Goal: Task Accomplishment & Management: Use online tool/utility

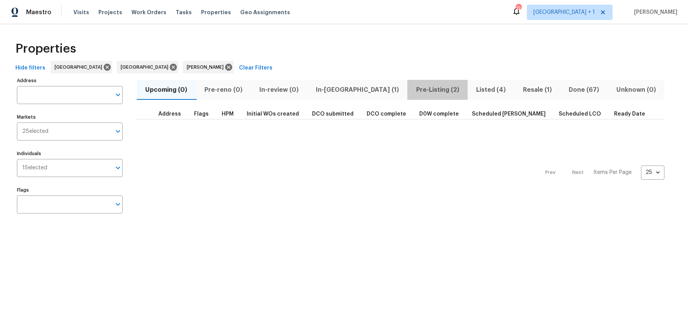
click at [412, 89] on span "Pre-Listing (2)" at bounding box center [437, 90] width 51 height 11
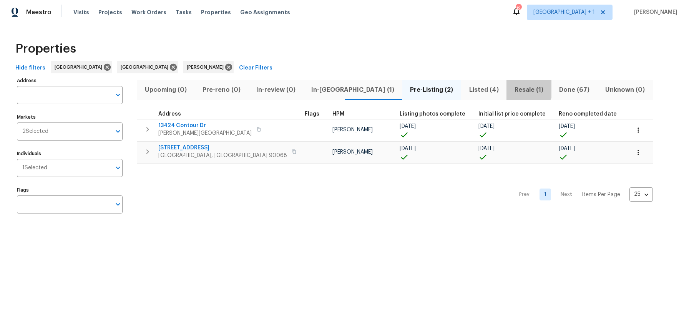
click at [511, 88] on span "Resale (1)" at bounding box center [528, 90] width 35 height 11
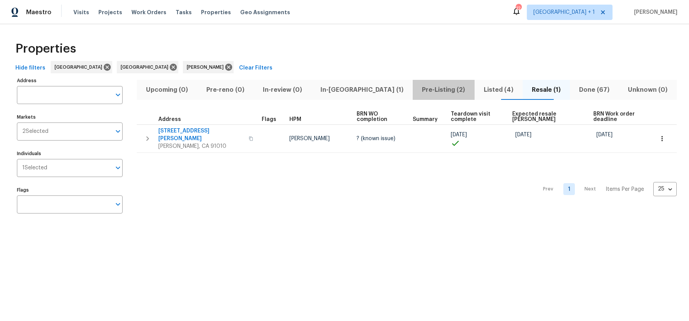
click at [417, 91] on span "Pre-Listing (2)" at bounding box center [443, 90] width 52 height 11
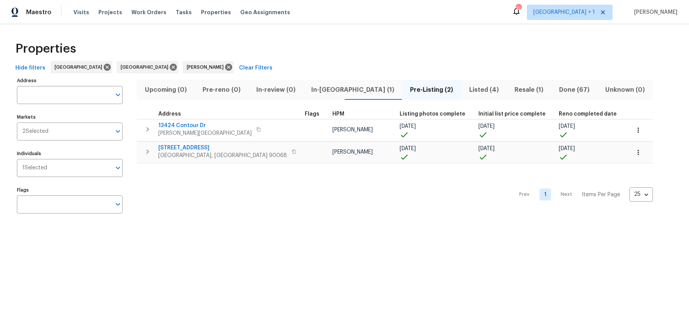
click at [269, 198] on div "Prev 1 Next Items Per Page 25 25 ​" at bounding box center [395, 193] width 516 height 58
click at [318, 89] on span "In-[GEOGRAPHIC_DATA] (1)" at bounding box center [353, 90] width 90 height 11
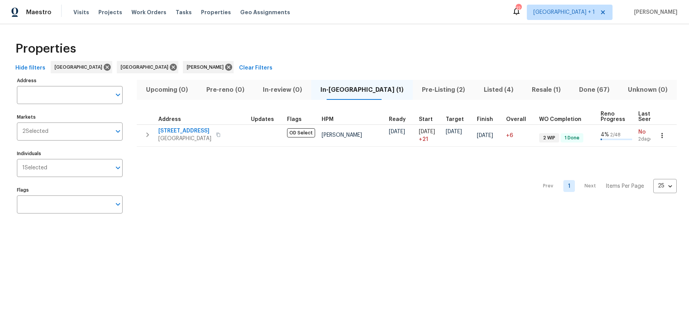
click at [292, 190] on div "Prev 1 Next Items Per Page 25 25 ​" at bounding box center [407, 184] width 540 height 75
click at [417, 91] on span "Pre-Listing (2)" at bounding box center [443, 90] width 52 height 11
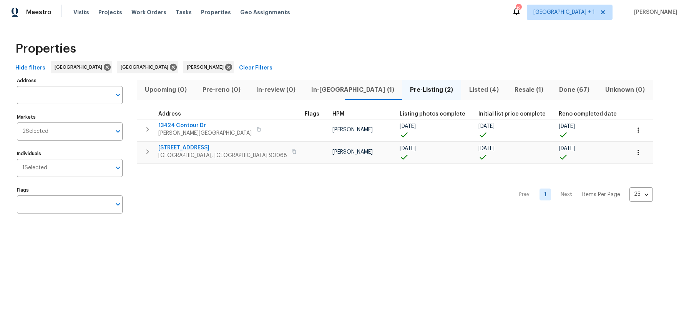
click at [357, 193] on div "Prev 1 Next Items Per Page 25 25 ​" at bounding box center [395, 193] width 516 height 58
click at [191, 202] on div "Prev 1 Next Items Per Page 25 25 ​" at bounding box center [395, 193] width 516 height 58
click at [239, 35] on div "Properties Hide filters [GEOGRAPHIC_DATA] Riverside [PERSON_NAME] Clear Filters…" at bounding box center [344, 128] width 689 height 209
click at [611, 57] on div "Properties" at bounding box center [344, 49] width 665 height 25
click at [276, 199] on div "Prev 1 Next Items Per Page 25 25 ​" at bounding box center [395, 193] width 516 height 58
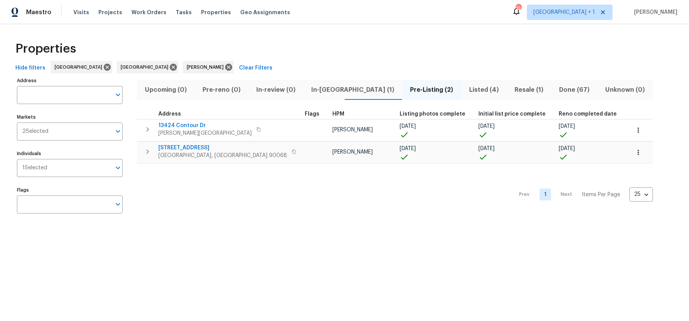
click at [466, 90] on span "Listed (4)" at bounding box center [484, 90] width 36 height 11
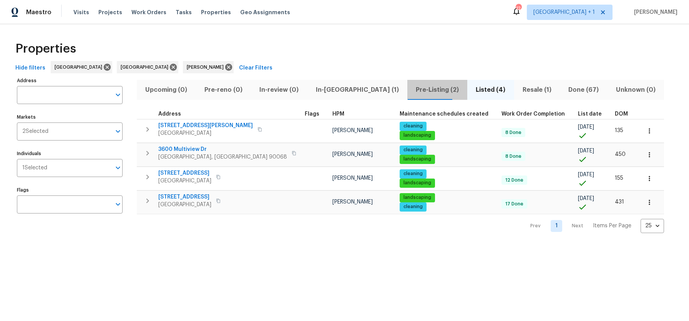
click at [412, 89] on span "Pre-Listing (2)" at bounding box center [437, 90] width 51 height 11
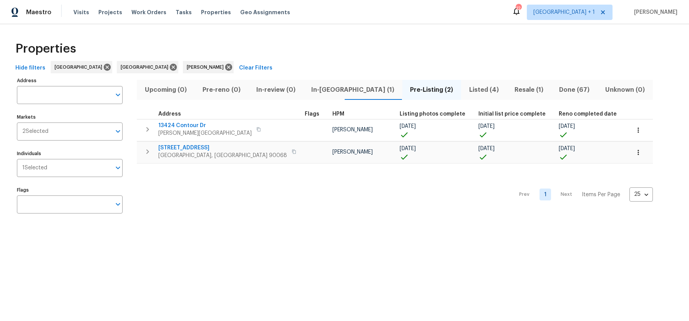
click at [337, 178] on div "Prev 1 Next Items Per Page 25 25 ​" at bounding box center [395, 193] width 516 height 58
click at [407, 190] on div "Prev 1 Next Items Per Page 25 25 ​" at bounding box center [395, 193] width 516 height 58
click at [254, 45] on div "Properties" at bounding box center [344, 49] width 665 height 25
click at [175, 33] on div "Properties Hide filters [GEOGRAPHIC_DATA] Riverside [PERSON_NAME] Clear Filters…" at bounding box center [344, 128] width 689 height 209
click at [335, 234] on html "Maestro Visits Projects Work Orders Tasks Properties Geo Assignments 12 [GEOGRA…" at bounding box center [344, 117] width 689 height 234
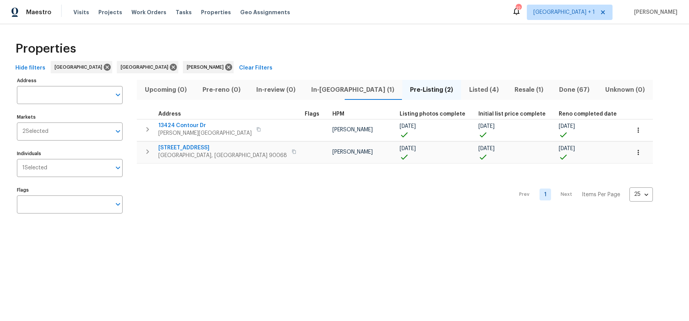
click at [336, 234] on html "Maestro Visits Projects Work Orders Tasks Properties Geo Assignments 12 [GEOGRA…" at bounding box center [344, 117] width 689 height 234
click at [263, 55] on div "Properties" at bounding box center [344, 49] width 665 height 25
click at [407, 91] on span "Pre-Listing (2)" at bounding box center [432, 90] width 50 height 11
click at [466, 91] on span "Listed (4)" at bounding box center [484, 90] width 36 height 11
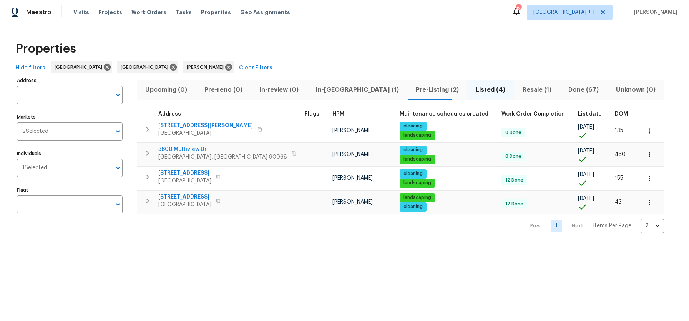
click at [412, 91] on span "Pre-Listing (2)" at bounding box center [437, 90] width 51 height 11
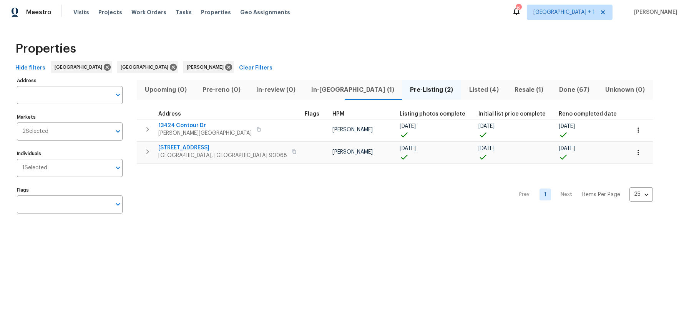
click at [258, 234] on html "Maestro Visits Projects Work Orders Tasks Properties Geo Assignments 12 [GEOGRA…" at bounding box center [344, 117] width 689 height 234
click at [330, 201] on div "Prev 1 Next Items Per Page 25 25 ​" at bounding box center [395, 193] width 516 height 58
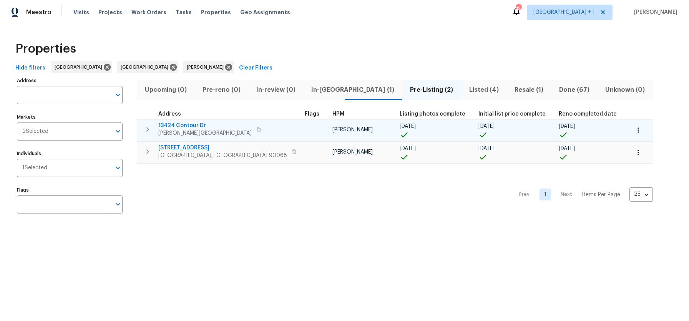
click at [256, 129] on icon "button" at bounding box center [258, 129] width 5 height 5
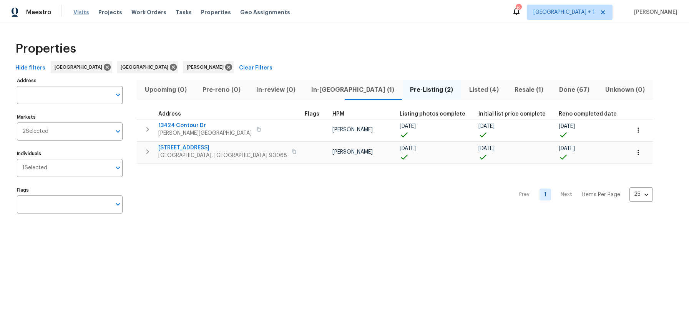
click at [81, 14] on span "Visits" at bounding box center [81, 12] width 16 height 8
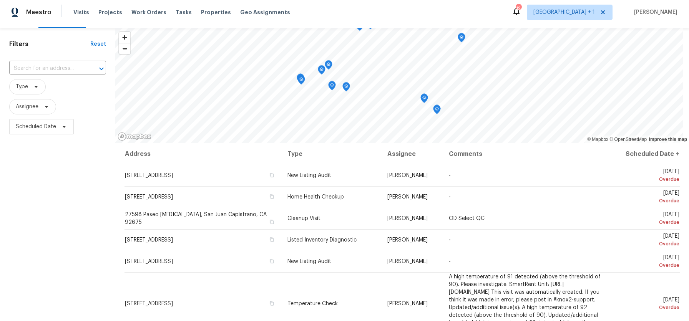
scroll to position [29, 0]
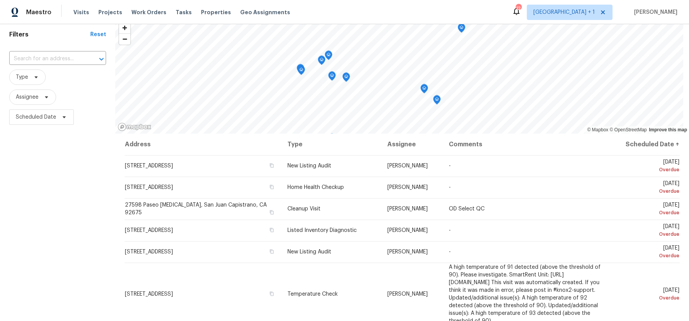
click at [34, 115] on span "Scheduled Date" at bounding box center [36, 117] width 40 height 8
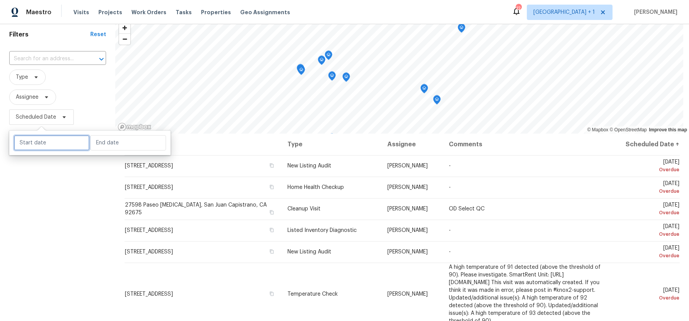
click at [50, 146] on input "text" at bounding box center [52, 142] width 76 height 15
select select "7"
select select "2025"
select select "8"
select select "2025"
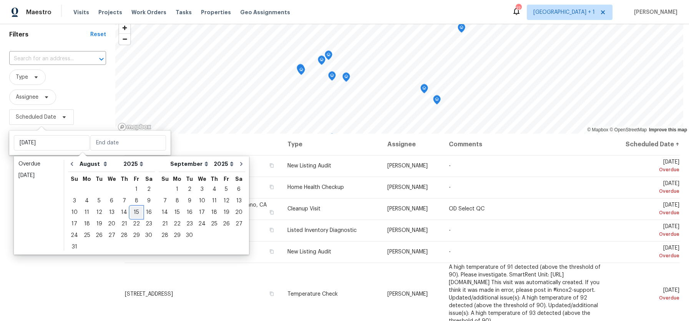
click at [136, 213] on div "15" at bounding box center [136, 212] width 12 height 11
type input "[DATE]"
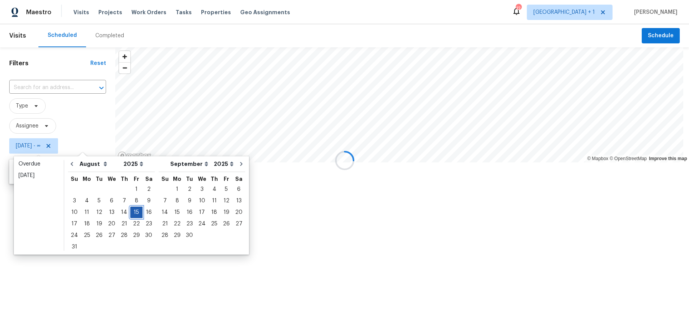
click at [136, 213] on div "15" at bounding box center [136, 212] width 12 height 11
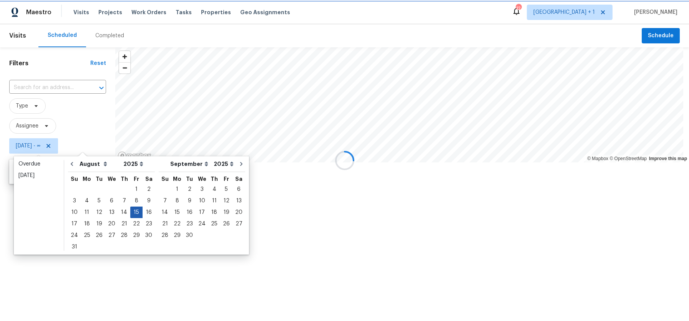
type input "[DATE]"
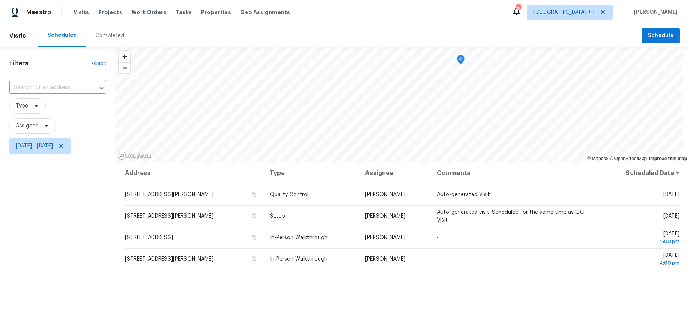
click at [31, 211] on div "Filters Reset ​ Type Assignee [DATE] - [DATE]" at bounding box center [57, 233] width 115 height 372
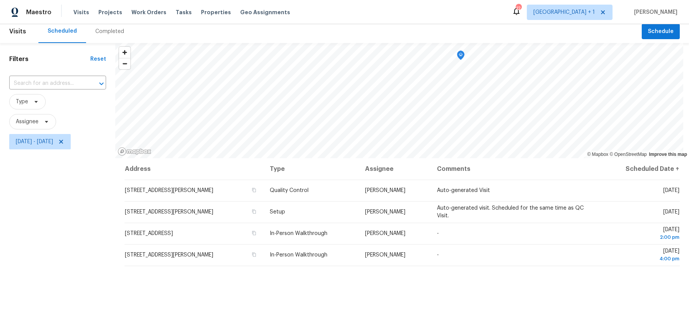
scroll to position [5, 0]
click at [40, 141] on span "[DATE] - [DATE]" at bounding box center [34, 142] width 37 height 8
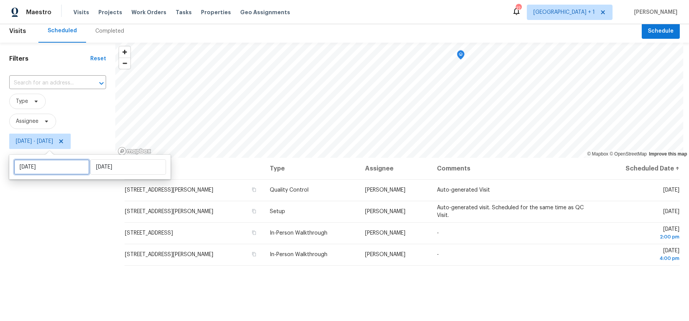
click at [44, 172] on input "[DATE]" at bounding box center [52, 167] width 76 height 15
select select "7"
select select "2025"
select select "8"
select select "2025"
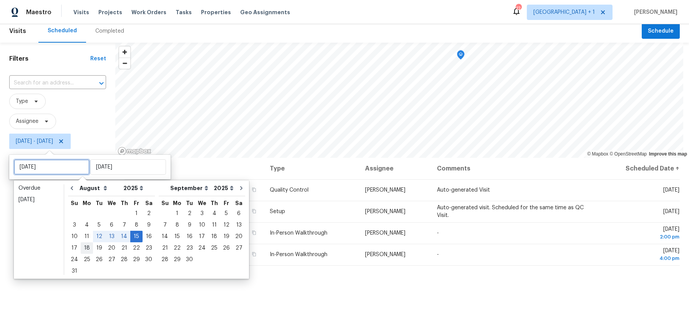
type input "[DATE]"
click at [84, 244] on div "18" at bounding box center [87, 248] width 12 height 11
type input "[DATE]"
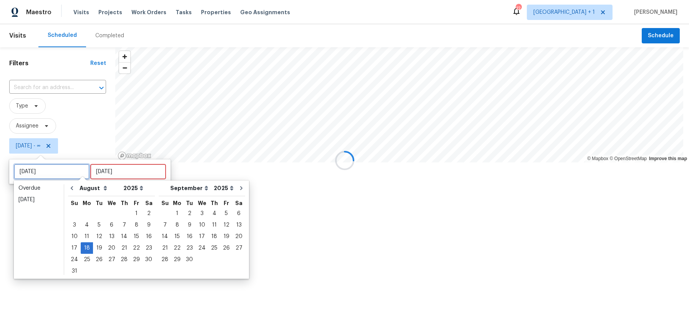
type input "[DATE]"
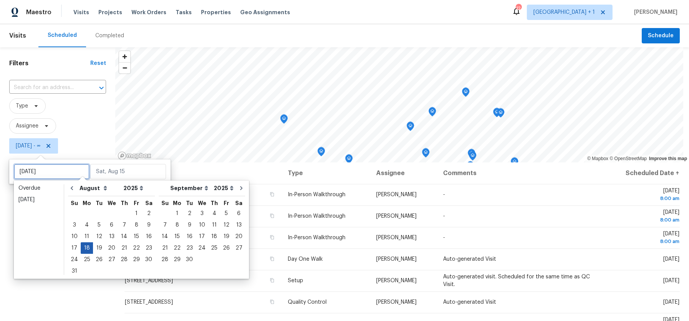
type input "[DATE]"
click at [85, 252] on div "18" at bounding box center [87, 248] width 12 height 11
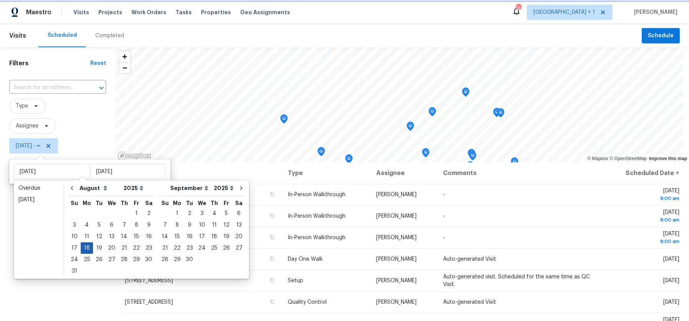
type input "[DATE]"
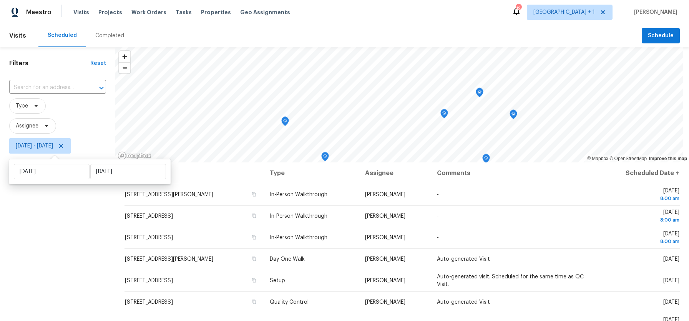
click at [42, 236] on div "Filters Reset ​ Type Assignee [DATE] - [DATE]" at bounding box center [57, 233] width 115 height 372
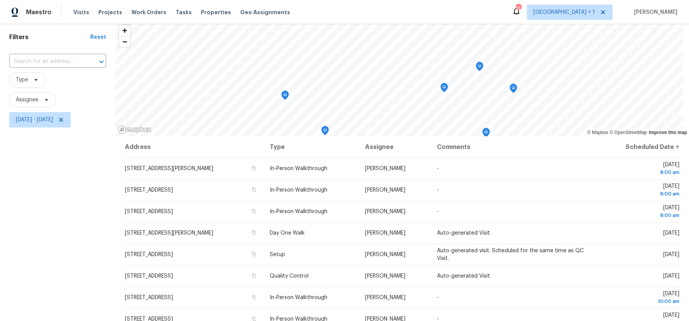
scroll to position [35, 0]
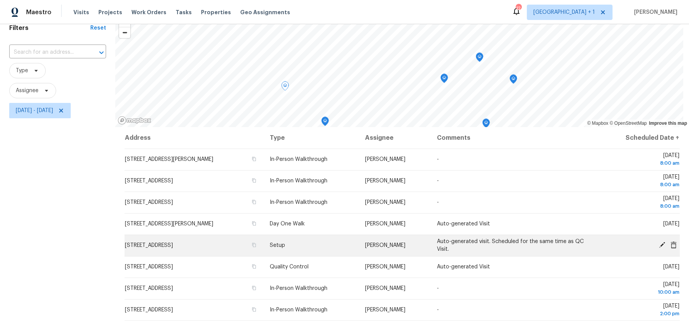
click at [659, 245] on icon at bounding box center [662, 245] width 6 height 6
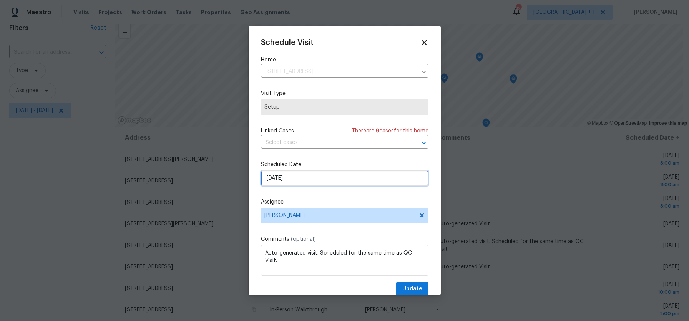
click at [312, 175] on input "[DATE]" at bounding box center [345, 178] width 168 height 15
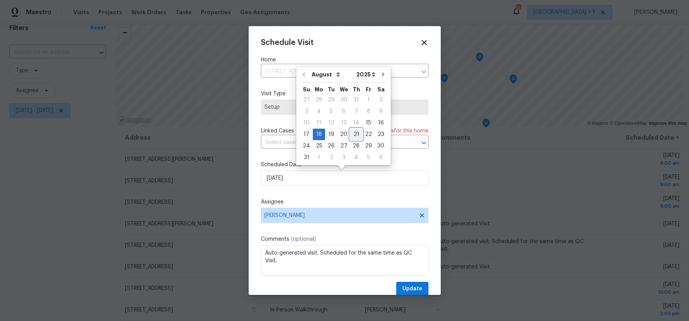
click at [350, 135] on div "21" at bounding box center [356, 134] width 12 height 11
type input "[DATE]"
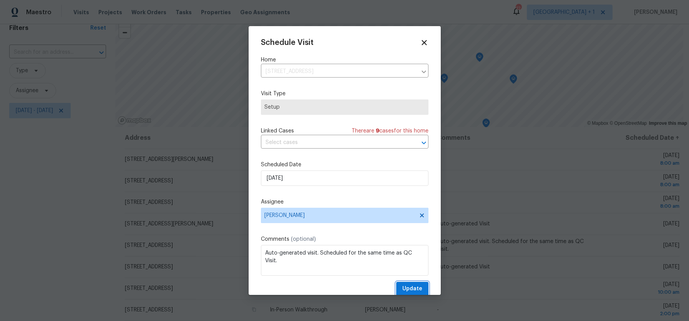
click at [404, 284] on span "Update" at bounding box center [412, 289] width 20 height 10
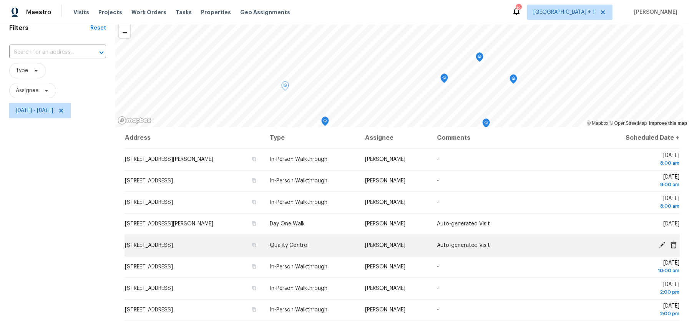
click at [659, 245] on icon at bounding box center [662, 245] width 6 height 6
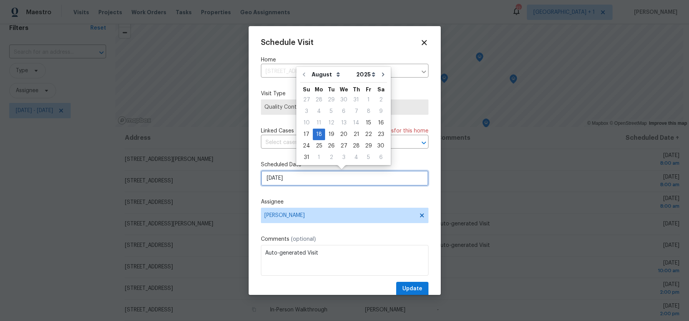
click at [330, 182] on input "[DATE]" at bounding box center [345, 178] width 168 height 15
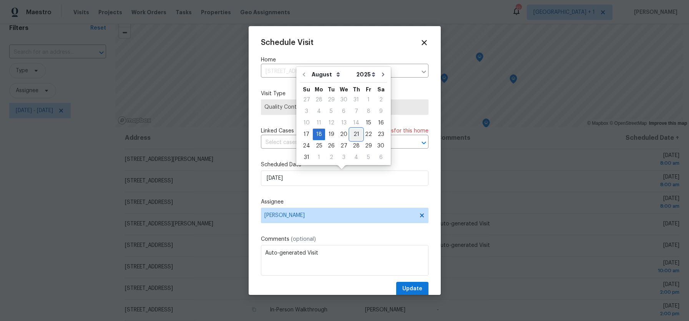
click at [352, 134] on div "21" at bounding box center [356, 134] width 12 height 11
type input "[DATE]"
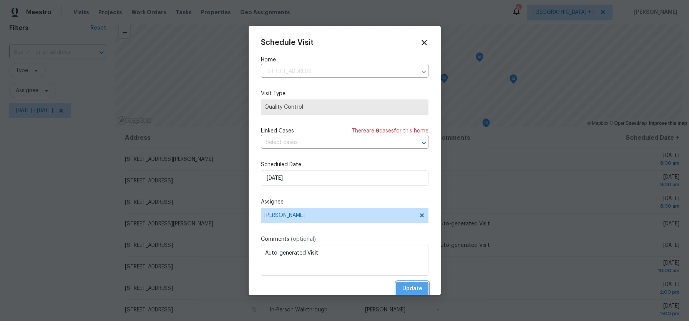
click at [413, 290] on span "Update" at bounding box center [412, 289] width 20 height 10
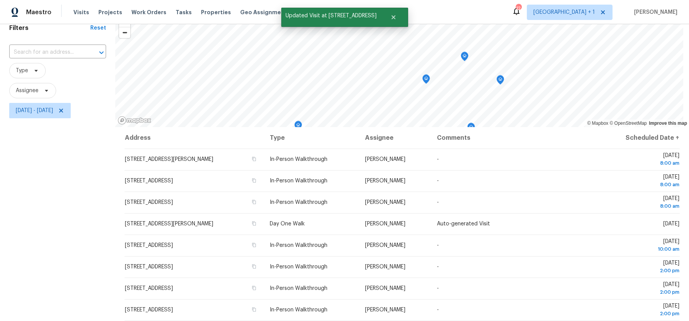
click at [68, 224] on div "Filters Reset ​ Type Assignee [DATE] - [DATE]" at bounding box center [57, 198] width 115 height 372
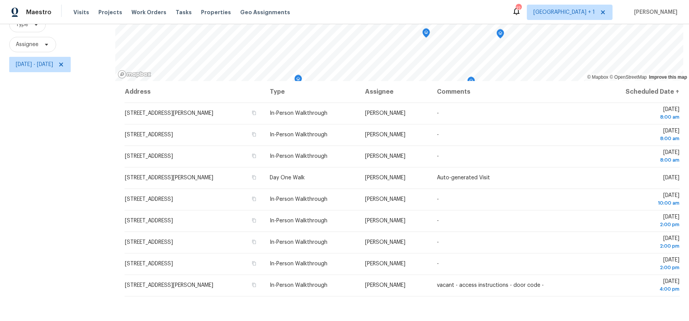
scroll to position [71, 0]
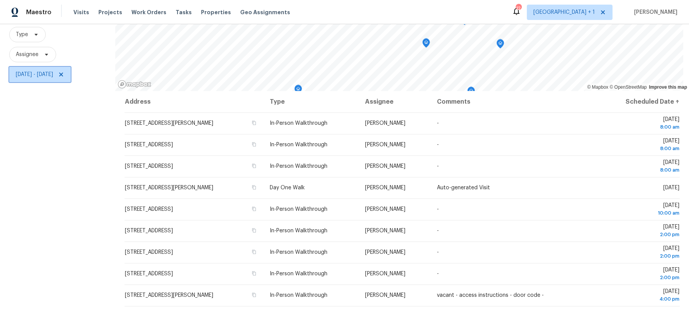
click at [53, 75] on span "[DATE] - [DATE]" at bounding box center [34, 75] width 37 height 8
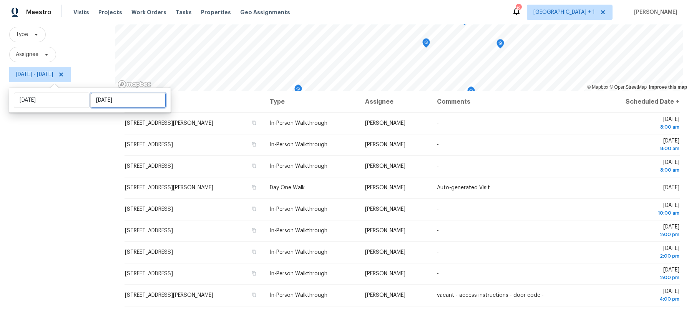
select select "7"
select select "2025"
select select "8"
select select "2025"
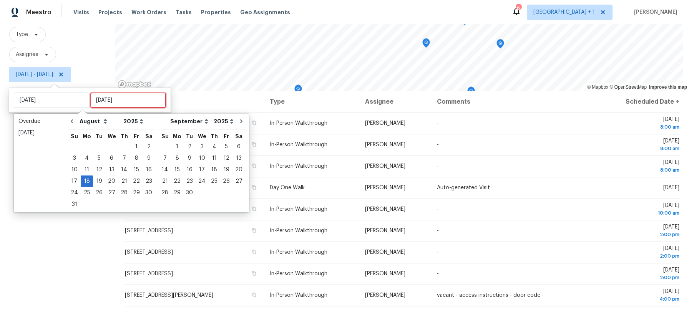
click at [110, 101] on input "[DATE]" at bounding box center [128, 100] width 76 height 15
type input "[DATE]"
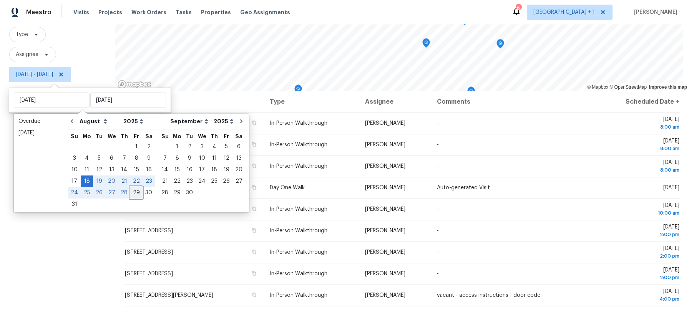
click at [133, 191] on div "29" at bounding box center [136, 193] width 12 height 11
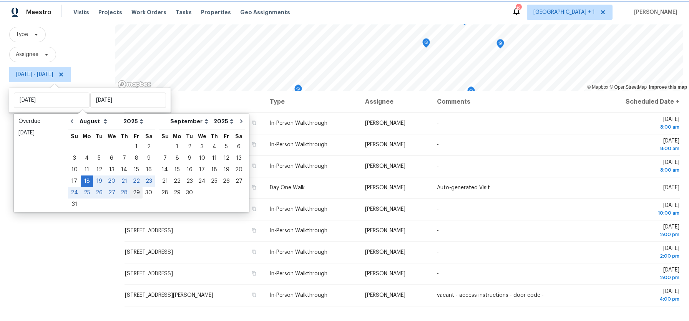
type input "[DATE]"
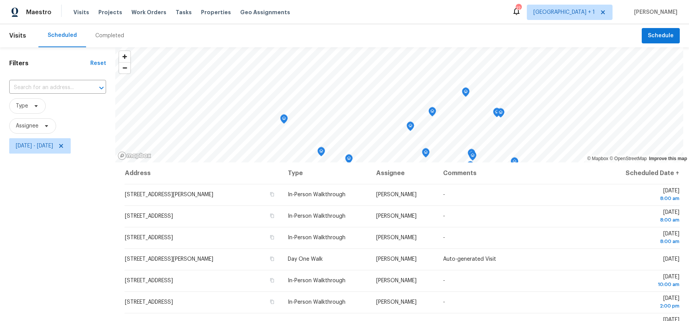
click at [45, 220] on div "Filters Reset ​ Type Assignee [DATE] - [DATE]" at bounding box center [57, 233] width 115 height 372
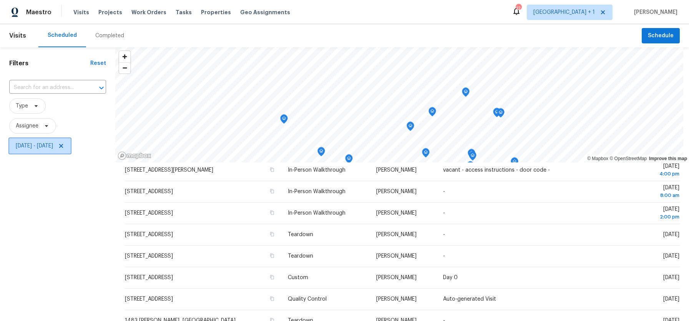
click at [53, 146] on span "[DATE] - [DATE]" at bounding box center [34, 146] width 37 height 8
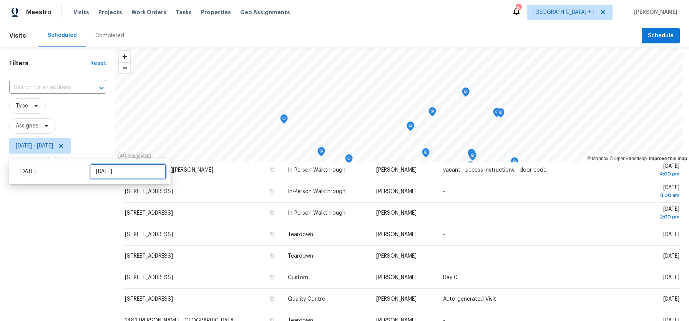
select select "7"
select select "2025"
select select "8"
select select "2025"
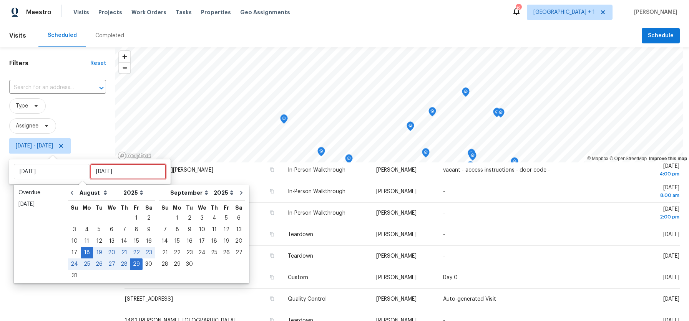
click at [131, 174] on input "[DATE]" at bounding box center [128, 171] width 76 height 15
type input "[DATE]"
click at [90, 253] on div "18" at bounding box center [87, 253] width 12 height 11
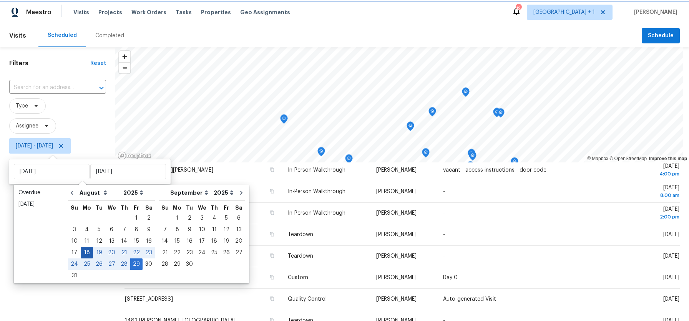
type input "[DATE]"
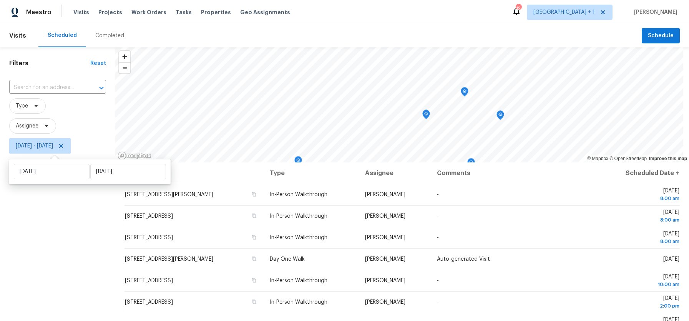
click at [43, 234] on div "Filters Reset ​ Type Assignee [DATE] - [DATE]" at bounding box center [57, 233] width 115 height 372
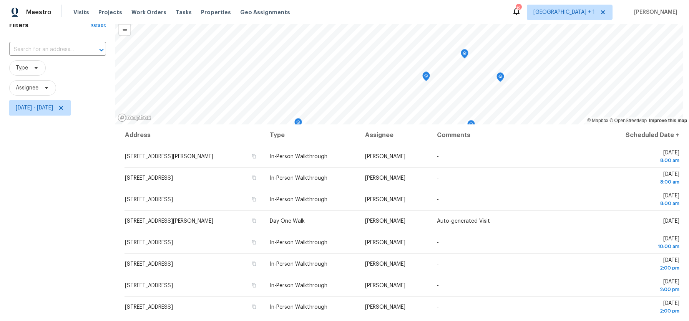
scroll to position [27, 0]
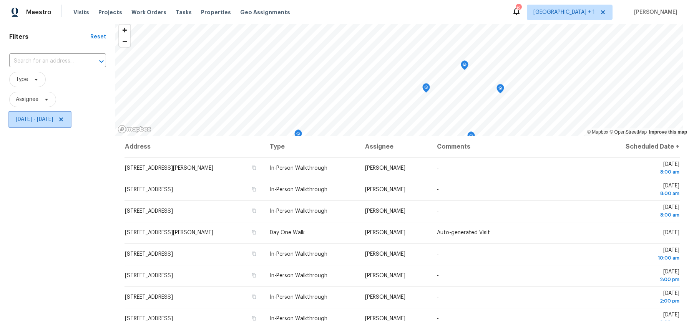
click at [43, 124] on span "[DATE] - [DATE]" at bounding box center [39, 119] width 61 height 15
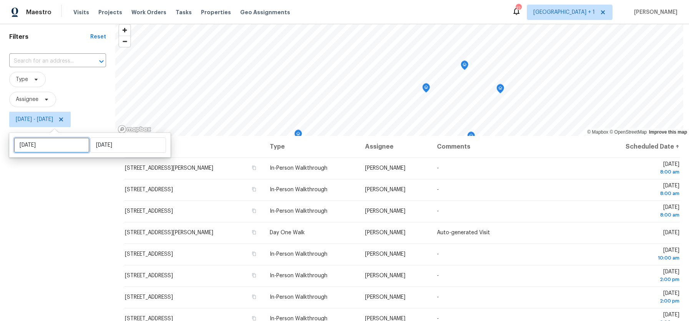
click at [48, 147] on input "[DATE]" at bounding box center [52, 145] width 76 height 15
select select "7"
select select "2025"
select select "8"
select select "2025"
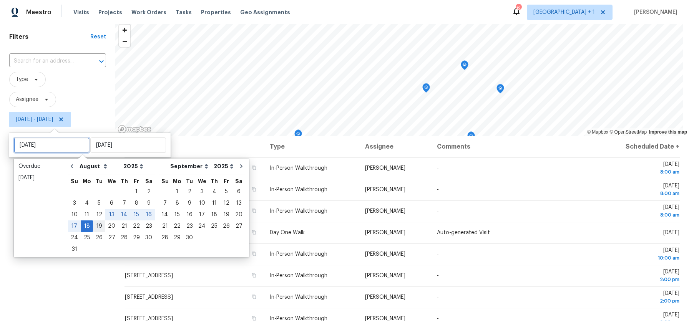
type input "[DATE]"
click at [97, 225] on div "19" at bounding box center [99, 226] width 12 height 11
type input "[DATE]"
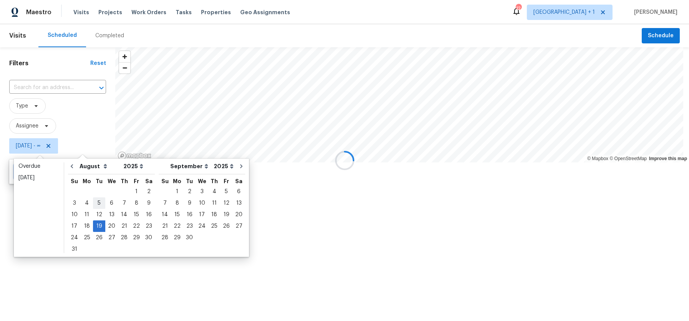
type input "[DATE]"
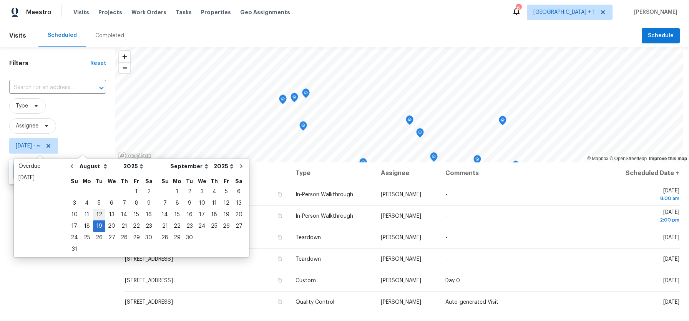
type input "[DATE]"
click at [100, 231] on div "19" at bounding box center [99, 226] width 12 height 11
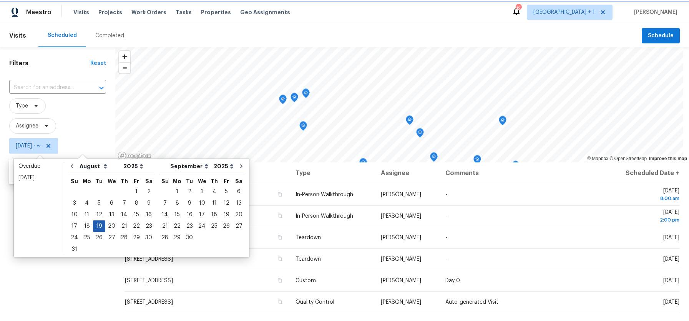
type input "[DATE]"
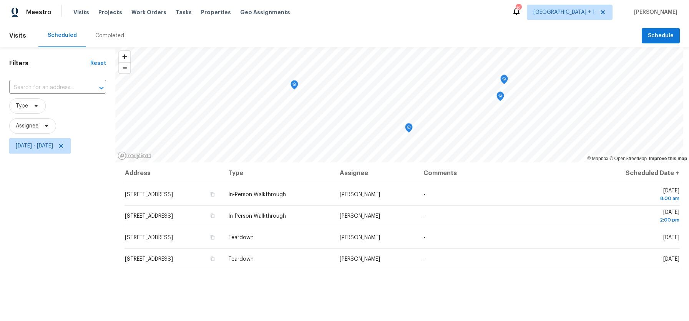
click at [23, 216] on div "Filters Reset ​ Type Assignee [DATE] - [DATE]" at bounding box center [57, 233] width 115 height 372
click at [39, 149] on span "[DATE] - [DATE]" at bounding box center [34, 146] width 37 height 8
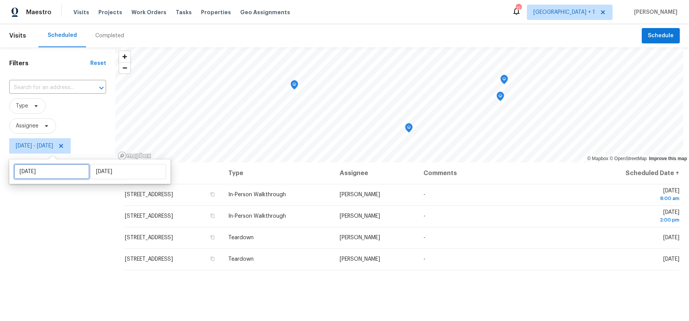
select select "7"
select select "2025"
select select "8"
select select "2025"
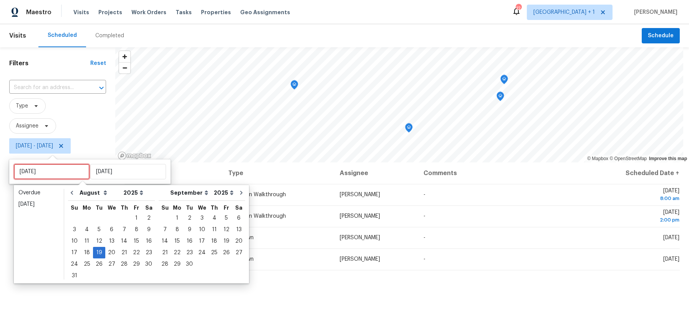
click at [48, 165] on input "[DATE]" at bounding box center [52, 171] width 76 height 15
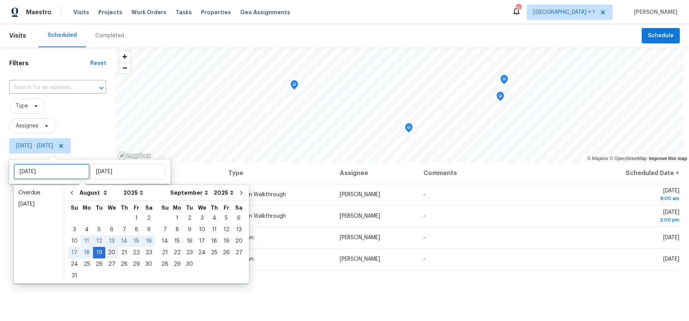
type input "[DATE]"
click at [110, 253] on div "20" at bounding box center [111, 253] width 13 height 11
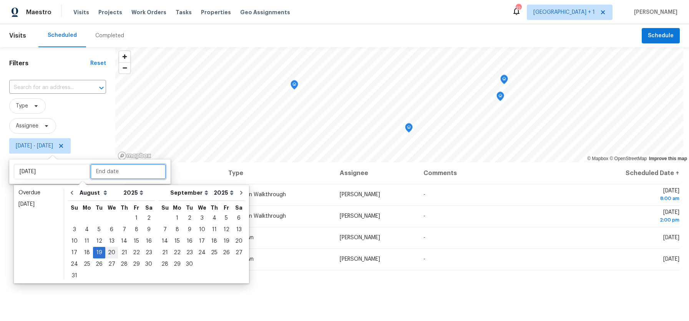
type input "[DATE]"
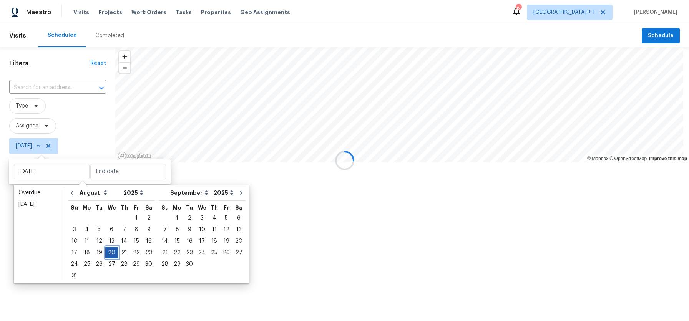
click at [110, 253] on div "20" at bounding box center [111, 253] width 13 height 11
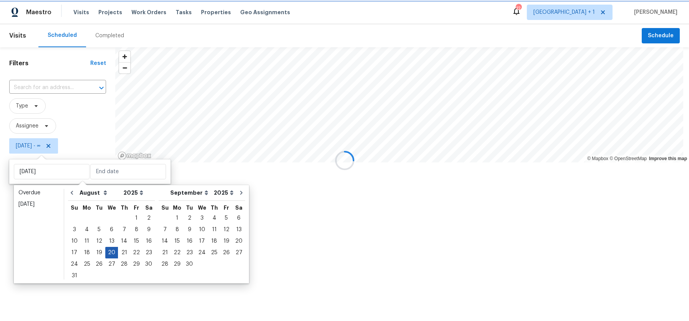
type input "[DATE]"
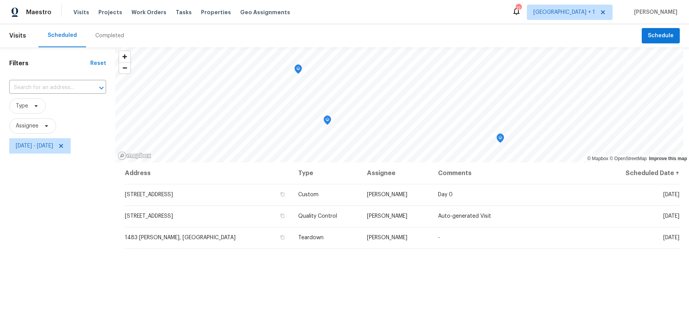
click at [31, 243] on div "Filters Reset ​ Type Assignee [DATE] - [DATE]" at bounding box center [57, 233] width 115 height 372
click at [53, 145] on span "[DATE] - [DATE]" at bounding box center [34, 146] width 37 height 8
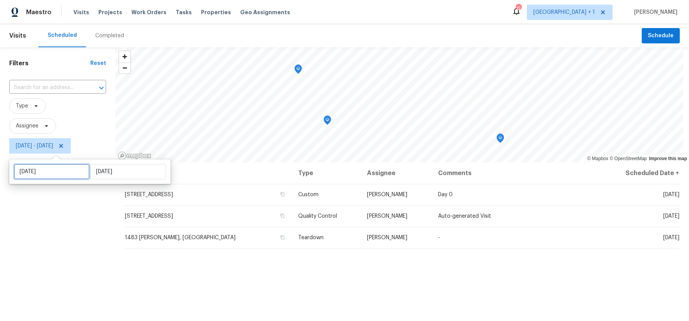
click at [61, 168] on input "[DATE]" at bounding box center [52, 171] width 76 height 15
select select "7"
select select "2025"
select select "8"
select select "2025"
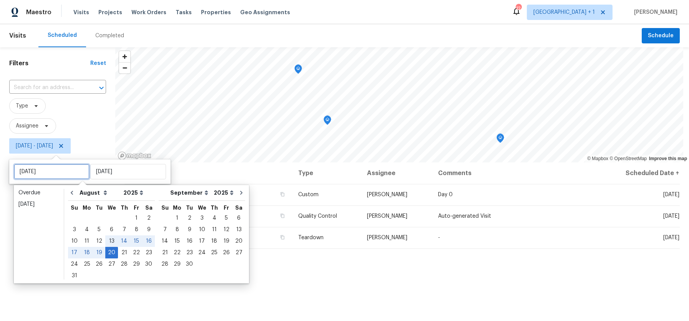
type input "[DATE]"
click at [118, 250] on div "21" at bounding box center [124, 253] width 12 height 11
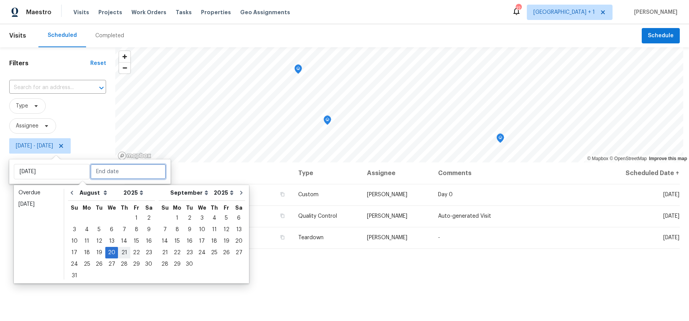
type input "[DATE]"
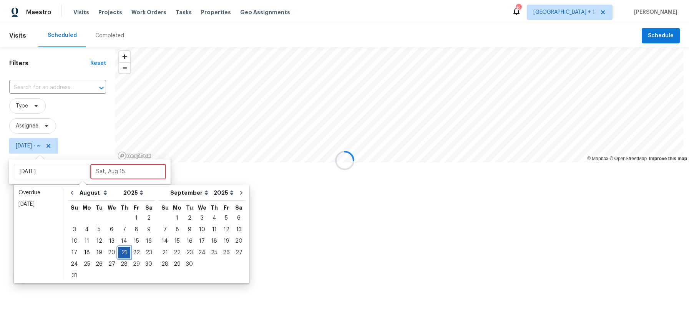
click at [118, 250] on div "21" at bounding box center [124, 253] width 12 height 11
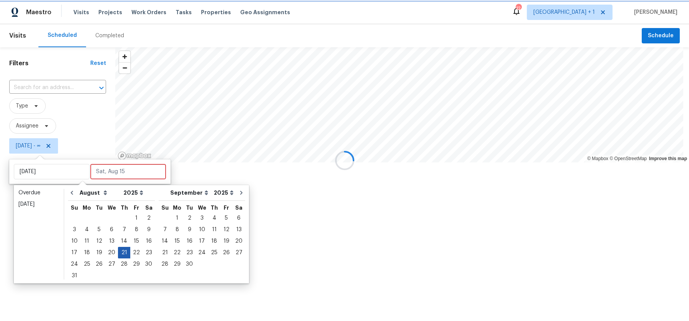
type input "[DATE]"
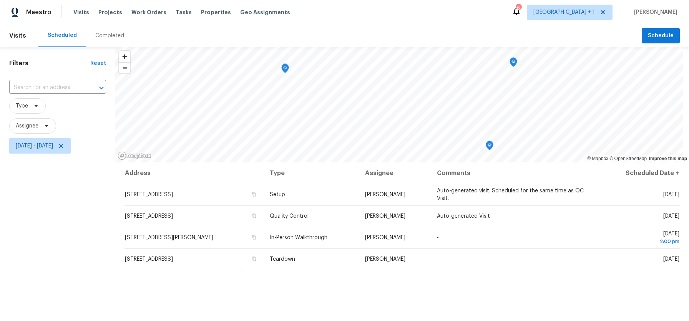
click at [30, 238] on div "Filters Reset ​ Type Assignee [DATE] - [DATE]" at bounding box center [57, 233] width 115 height 372
click at [38, 150] on span "[DATE] - [DATE]" at bounding box center [34, 146] width 37 height 8
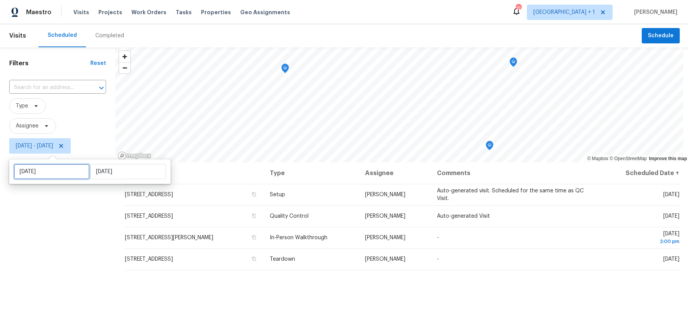
select select "7"
select select "2025"
select select "8"
select select "2025"
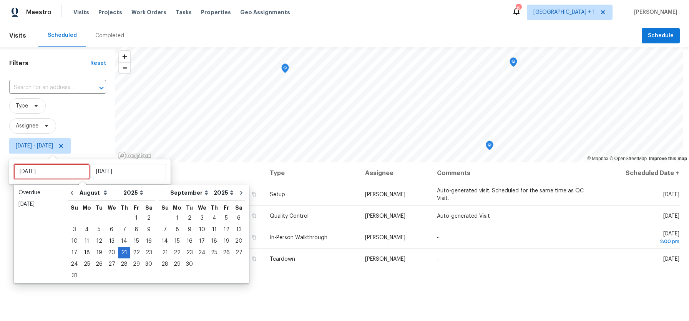
click at [47, 171] on input "[DATE]" at bounding box center [52, 171] width 76 height 15
type input "[DATE]"
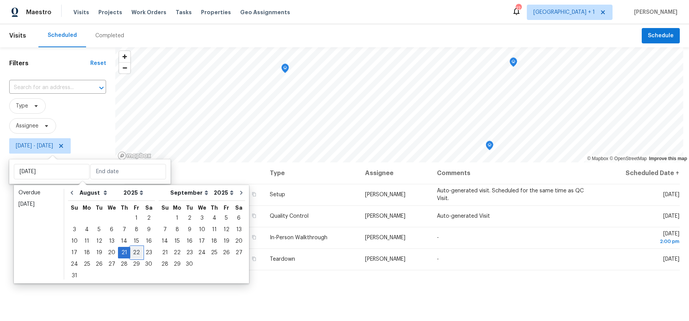
click at [132, 255] on div "22" at bounding box center [136, 253] width 12 height 11
type input "[DATE]"
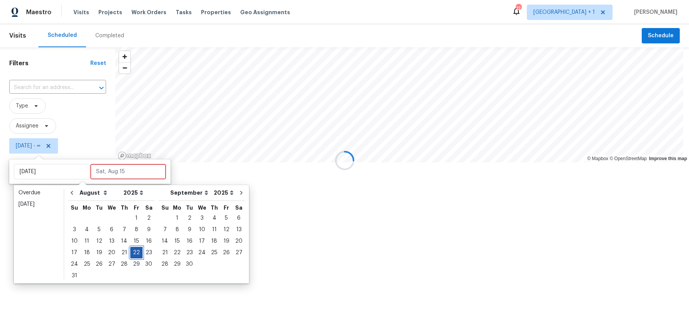
click at [132, 255] on div "22" at bounding box center [136, 253] width 12 height 11
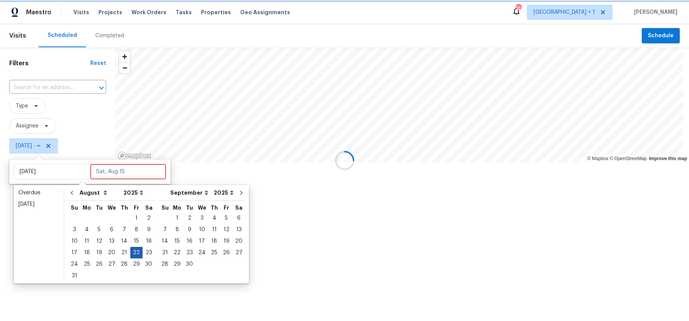
type input "[DATE]"
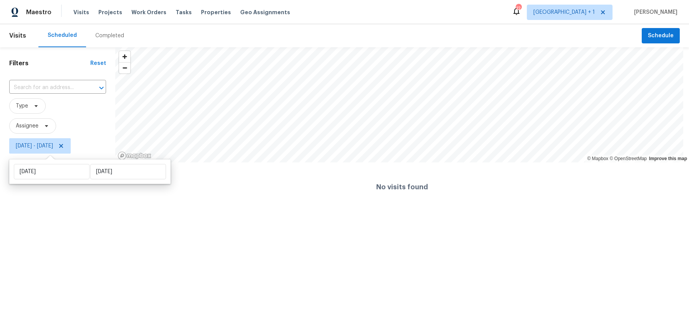
click at [24, 212] on html "Maestro Visits Projects Work Orders Tasks Properties Geo Assignments 12 [GEOGRA…" at bounding box center [344, 106] width 689 height 212
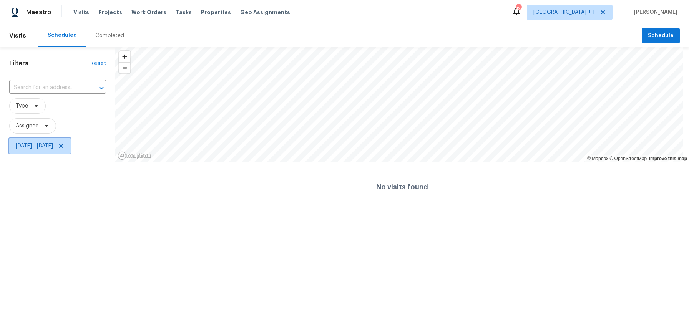
click at [53, 144] on span "[DATE] - [DATE]" at bounding box center [34, 146] width 37 height 8
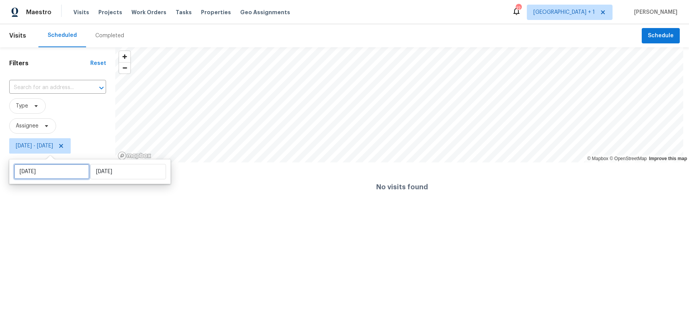
click at [60, 176] on input "[DATE]" at bounding box center [52, 171] width 76 height 15
select select "7"
select select "2025"
select select "8"
select select "2025"
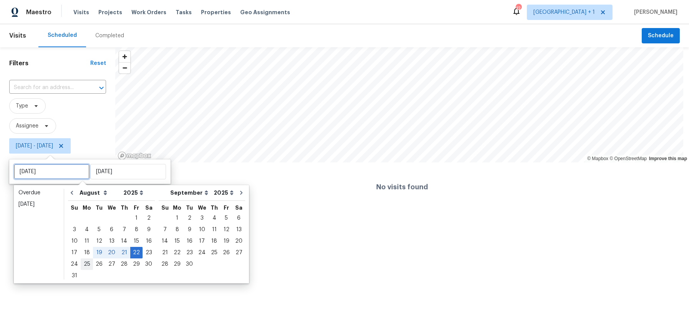
type input "[DATE]"
click at [88, 262] on div "25" at bounding box center [87, 264] width 12 height 11
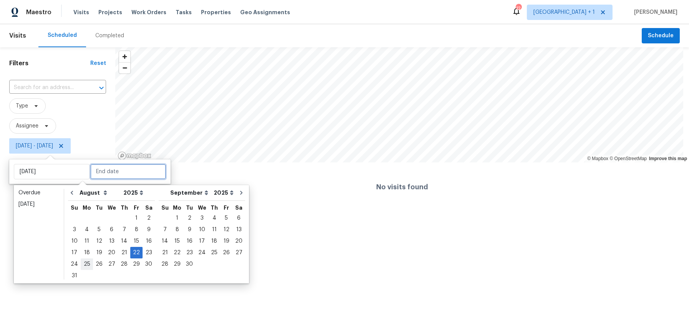
type input "[DATE]"
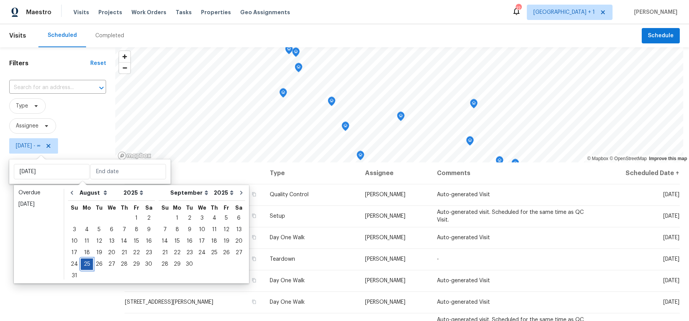
click at [88, 262] on div "25" at bounding box center [87, 264] width 12 height 11
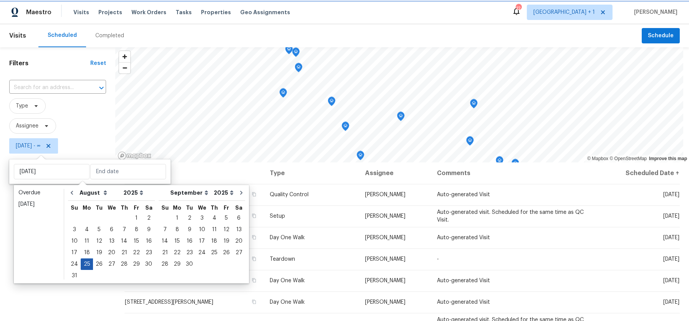
type input "[DATE]"
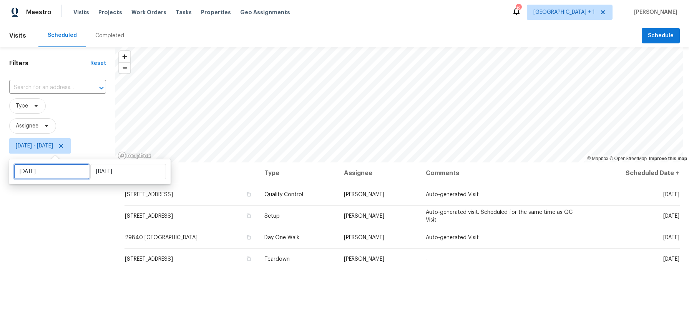
click at [63, 173] on input "[DATE]" at bounding box center [52, 171] width 76 height 15
select select "7"
select select "2025"
select select "8"
select select "2025"
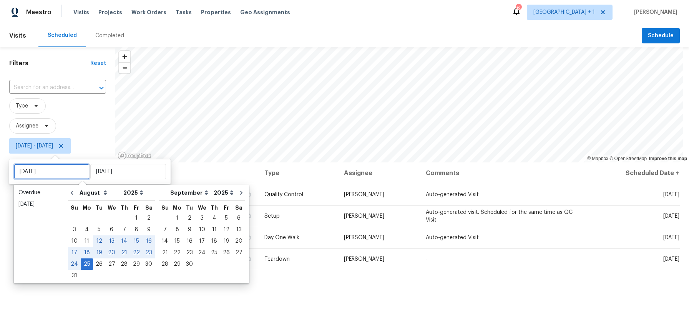
type input "[DATE]"
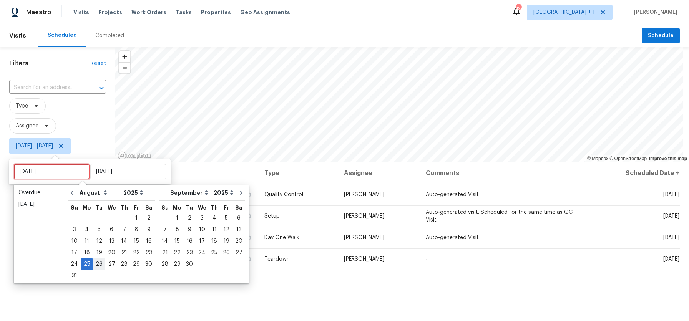
type input "[DATE]"
click at [95, 265] on div "26" at bounding box center [99, 264] width 12 height 11
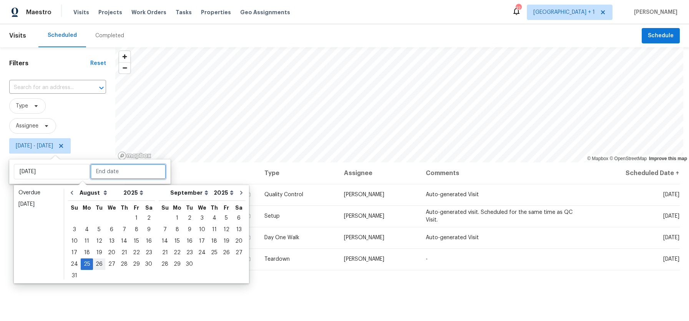
type input "[DATE]"
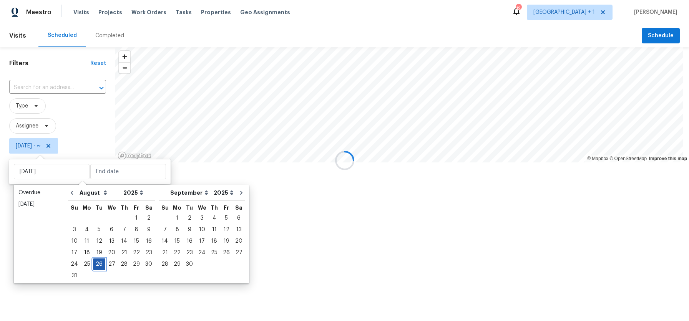
click at [95, 265] on div "26" at bounding box center [99, 264] width 12 height 11
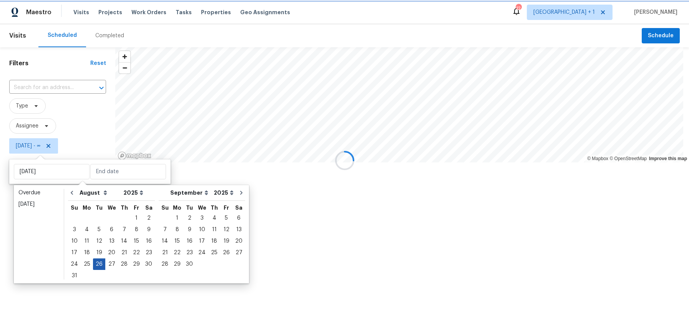
type input "[DATE]"
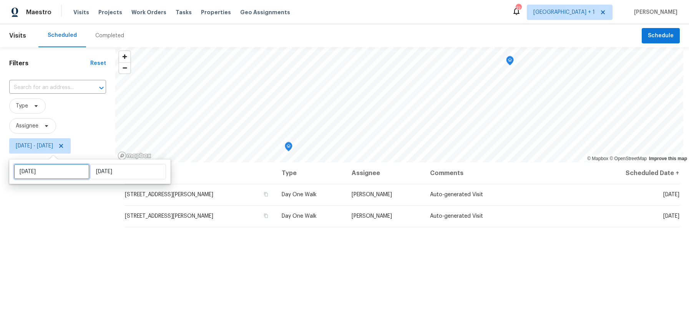
click at [52, 173] on input "[DATE]" at bounding box center [52, 171] width 76 height 15
select select "7"
select select "2025"
select select "8"
select select "2025"
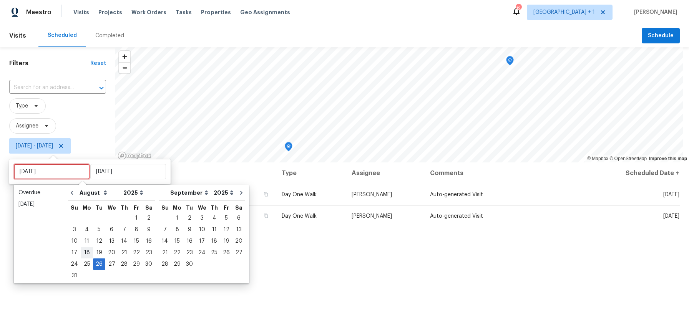
type input "[DATE]"
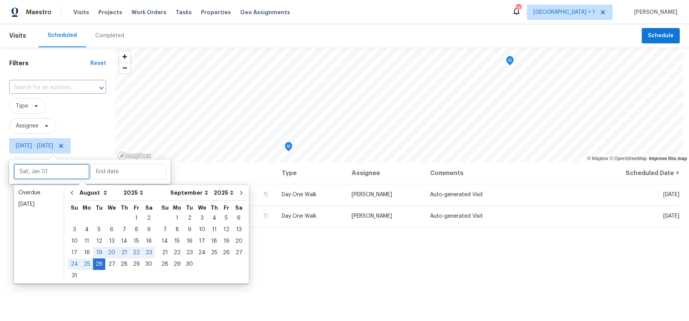
type input "[DATE]"
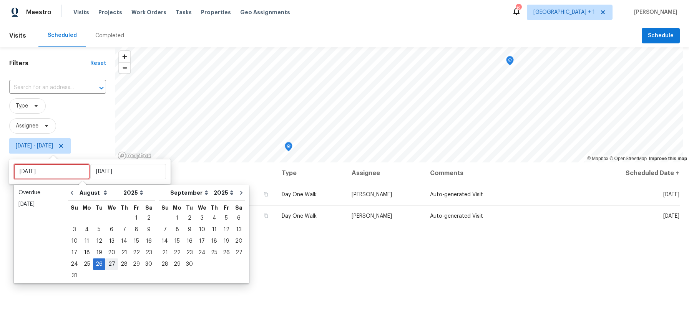
type input "[DATE]"
click at [110, 264] on div "27" at bounding box center [111, 264] width 13 height 11
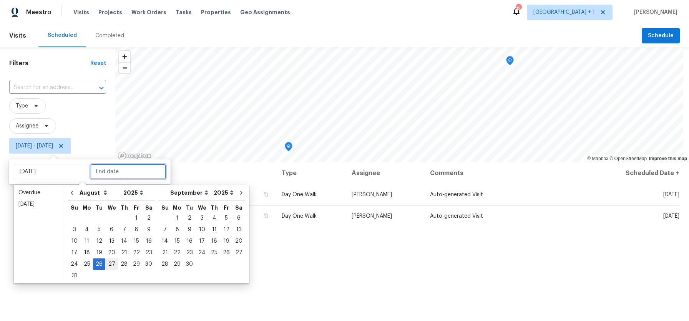
type input "[DATE]"
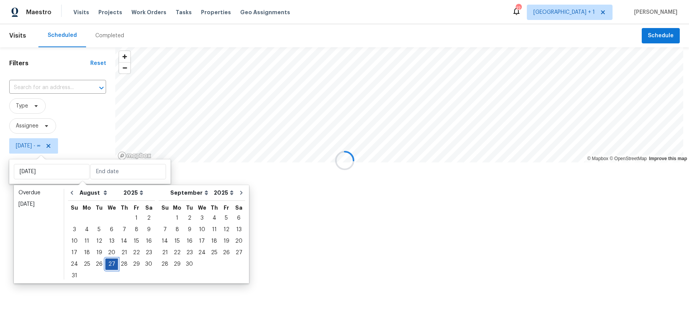
click at [110, 264] on div "27" at bounding box center [111, 264] width 13 height 11
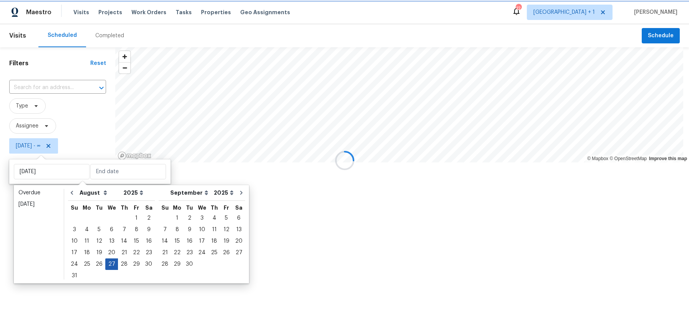
type input "[DATE]"
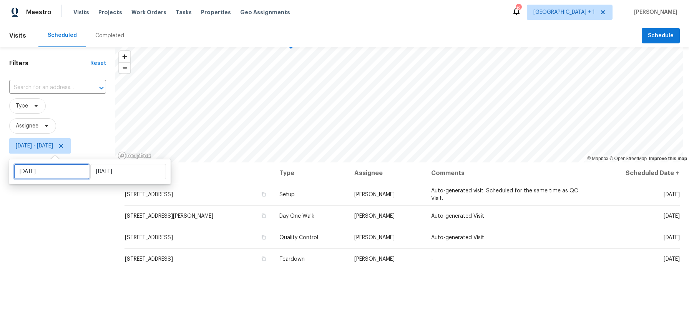
click at [52, 175] on input "[DATE]" at bounding box center [52, 171] width 76 height 15
select select "7"
select select "2025"
select select "8"
select select "2025"
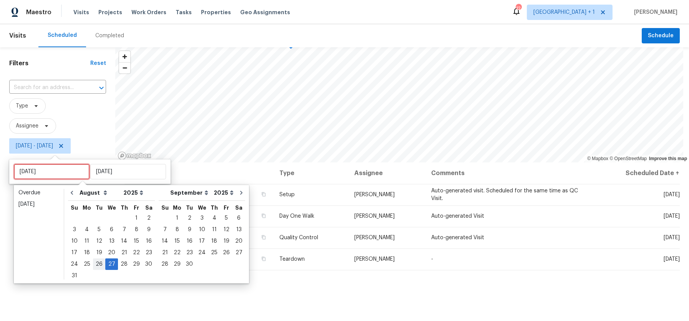
type input "[DATE]"
click at [119, 264] on div "28" at bounding box center [124, 264] width 12 height 11
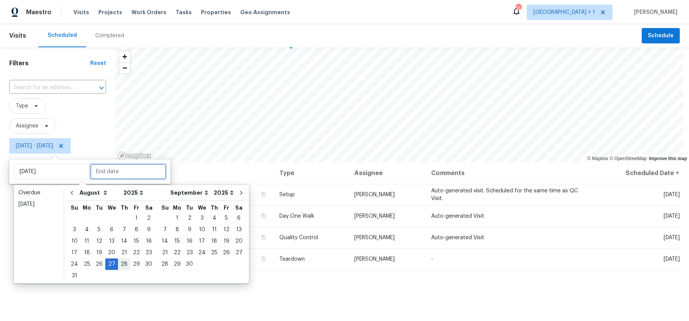
type input "[DATE]"
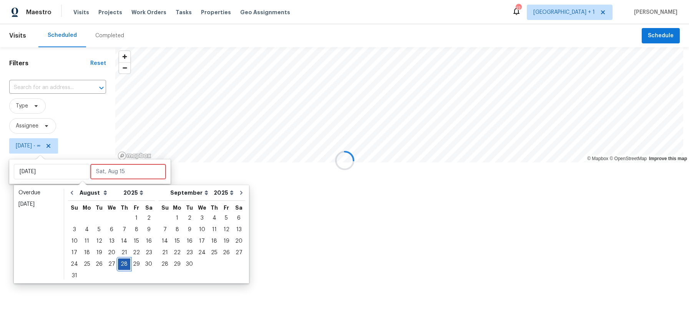
click at [119, 264] on div "28" at bounding box center [124, 264] width 12 height 11
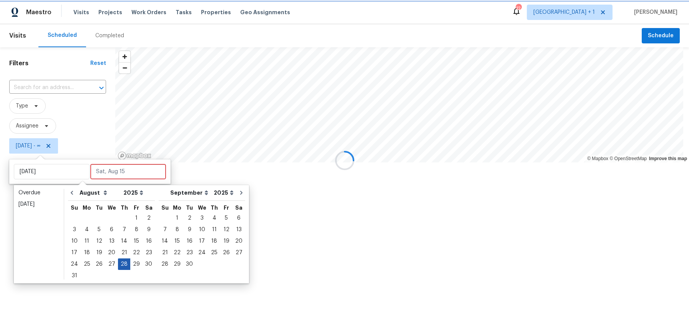
type input "[DATE]"
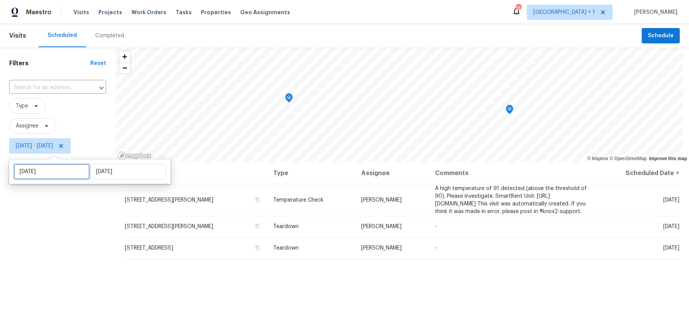
click at [67, 169] on input "[DATE]" at bounding box center [52, 171] width 76 height 15
select select "7"
select select "2025"
select select "8"
select select "2025"
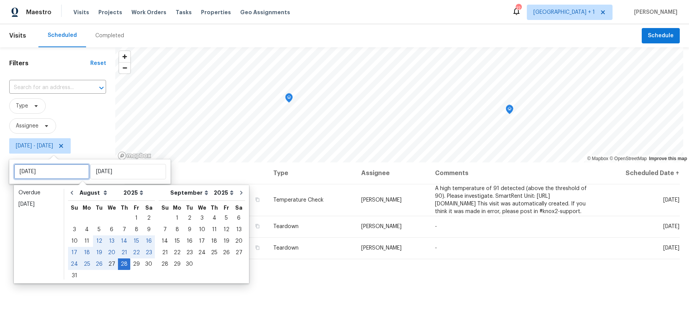
type input "[DATE]"
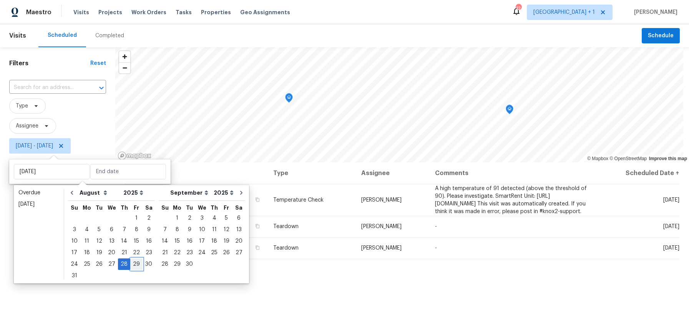
click at [130, 262] on div "29" at bounding box center [136, 264] width 12 height 11
type input "[DATE]"
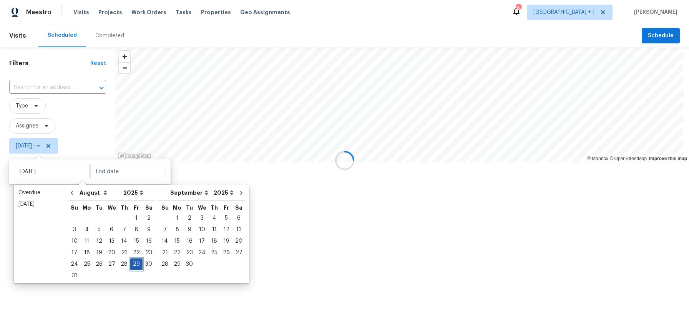
click at [130, 262] on div "29" at bounding box center [136, 264] width 12 height 11
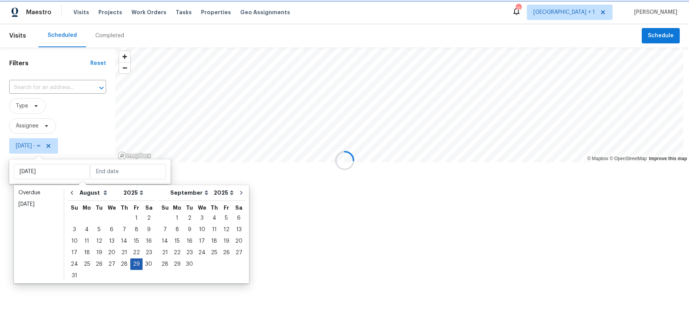
type input "[DATE]"
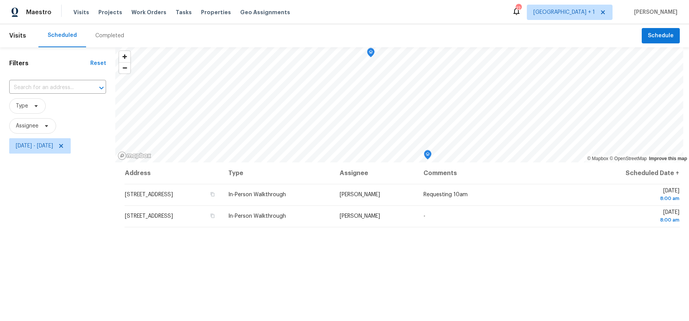
click at [9, 255] on div "Filters Reset ​ Type Assignee [DATE] - [DATE]" at bounding box center [57, 233] width 115 height 372
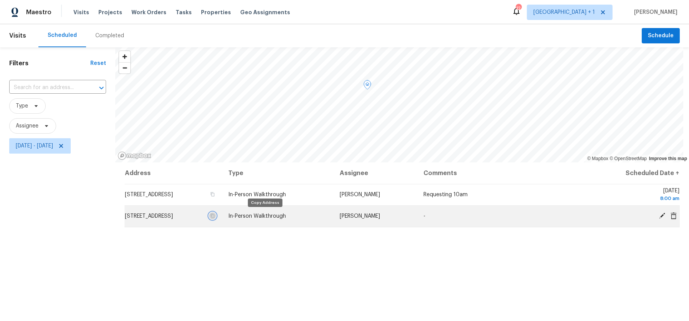
click at [215, 215] on icon "button" at bounding box center [213, 216] width 4 height 4
